Goal: Information Seeking & Learning: Learn about a topic

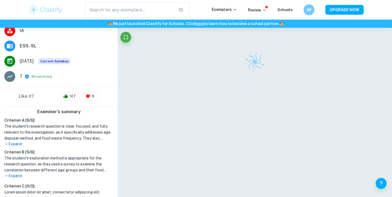
scroll to position [66, 0]
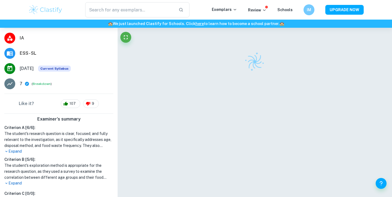
click at [13, 150] on p "Expand" at bounding box center [58, 151] width 109 height 6
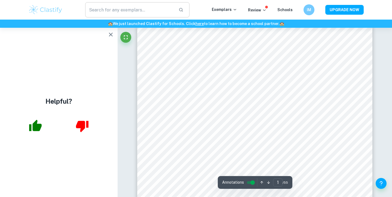
scroll to position [9, 0]
click at [110, 34] on icon "button" at bounding box center [110, 34] width 7 height 7
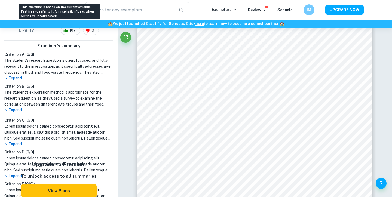
scroll to position [141, 0]
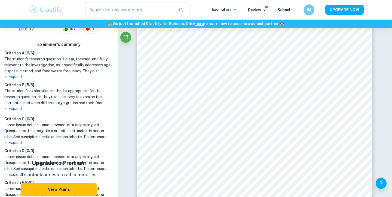
click at [19, 75] on p "Expand" at bounding box center [58, 77] width 109 height 6
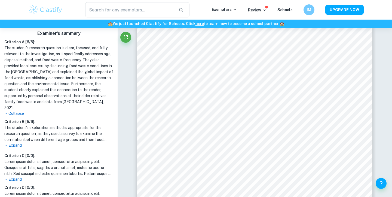
scroll to position [154, 0]
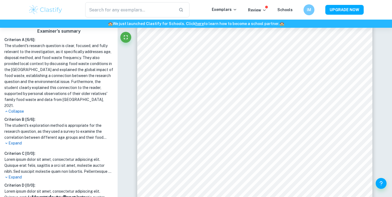
click at [13, 140] on p "Expand" at bounding box center [58, 143] width 109 height 6
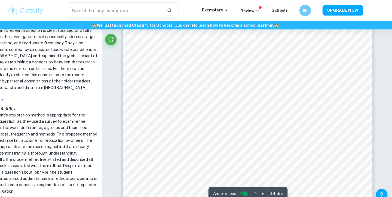
scroll to position [14769, 0]
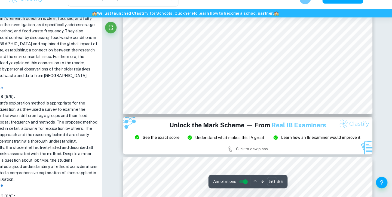
type input "51"
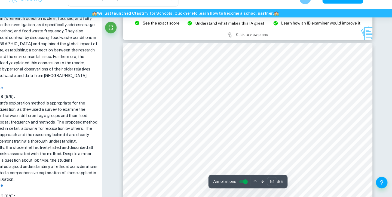
scroll to position [17156, 0]
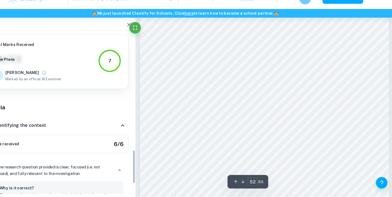
scroll to position [520, 0]
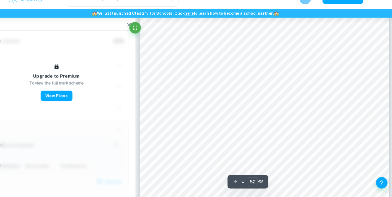
click at [139, 31] on icon "button" at bounding box center [142, 34] width 7 height 7
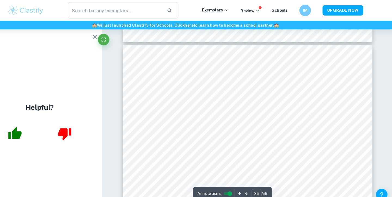
scroll to position [8685, 0]
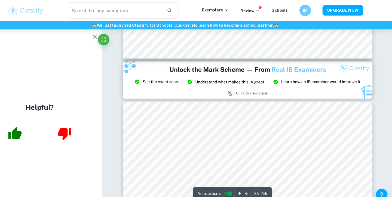
click at [107, 34] on icon "button" at bounding box center [110, 34] width 7 height 7
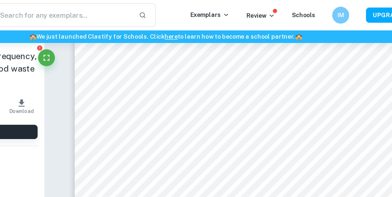
scroll to position [4495, 0]
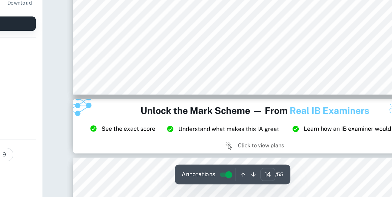
type input "15"
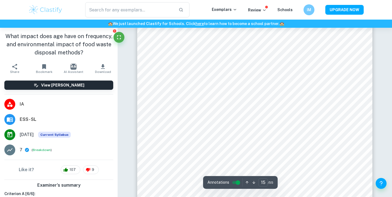
scroll to position [4836, 0]
